Goal: Navigation & Orientation: Find specific page/section

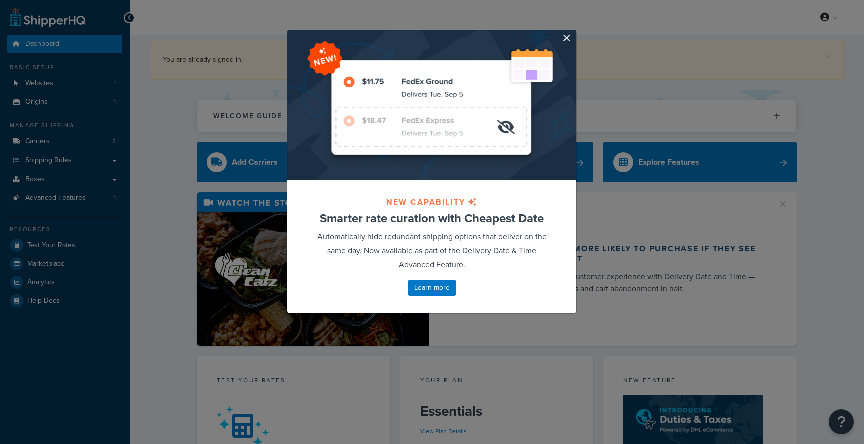
click at [567, 39] on div at bounding box center [431, 105] width 289 height 150
click at [554, 40] on div at bounding box center [431, 105] width 289 height 150
click at [574, 33] on button "button" at bounding box center [575, 31] width 2 height 2
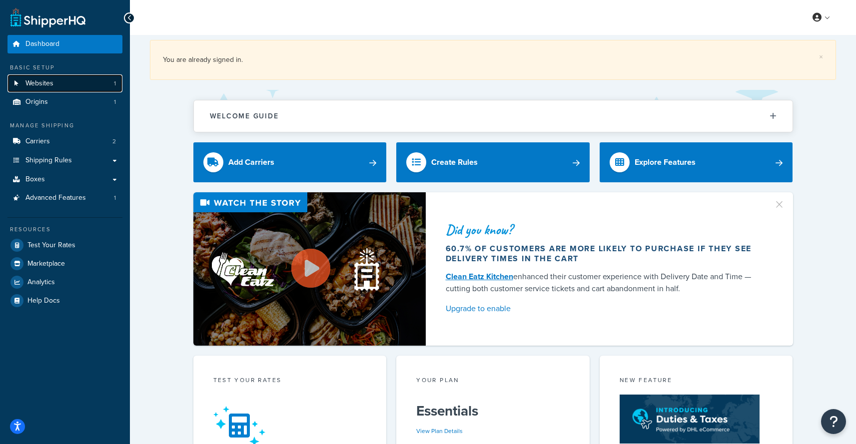
click at [69, 82] on link "Websites 1" at bounding box center [64, 83] width 115 height 18
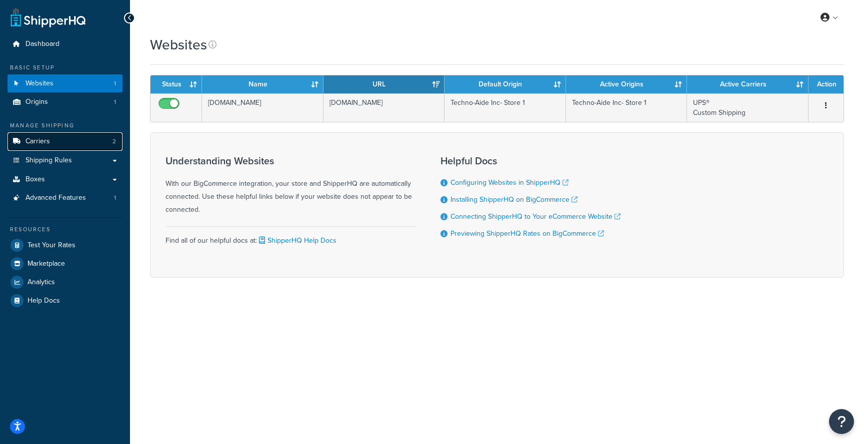
click at [74, 137] on link "Carriers 2" at bounding box center [64, 141] width 115 height 18
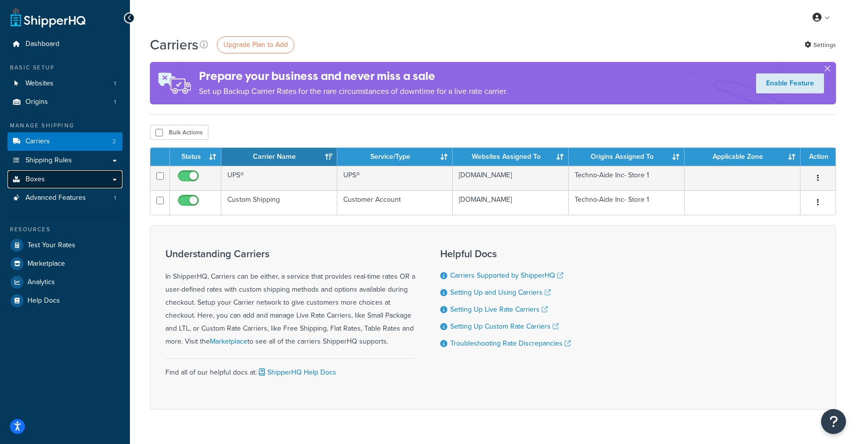
click at [60, 179] on link "Boxes" at bounding box center [64, 179] width 115 height 18
